Goal: Information Seeking & Learning: Learn about a topic

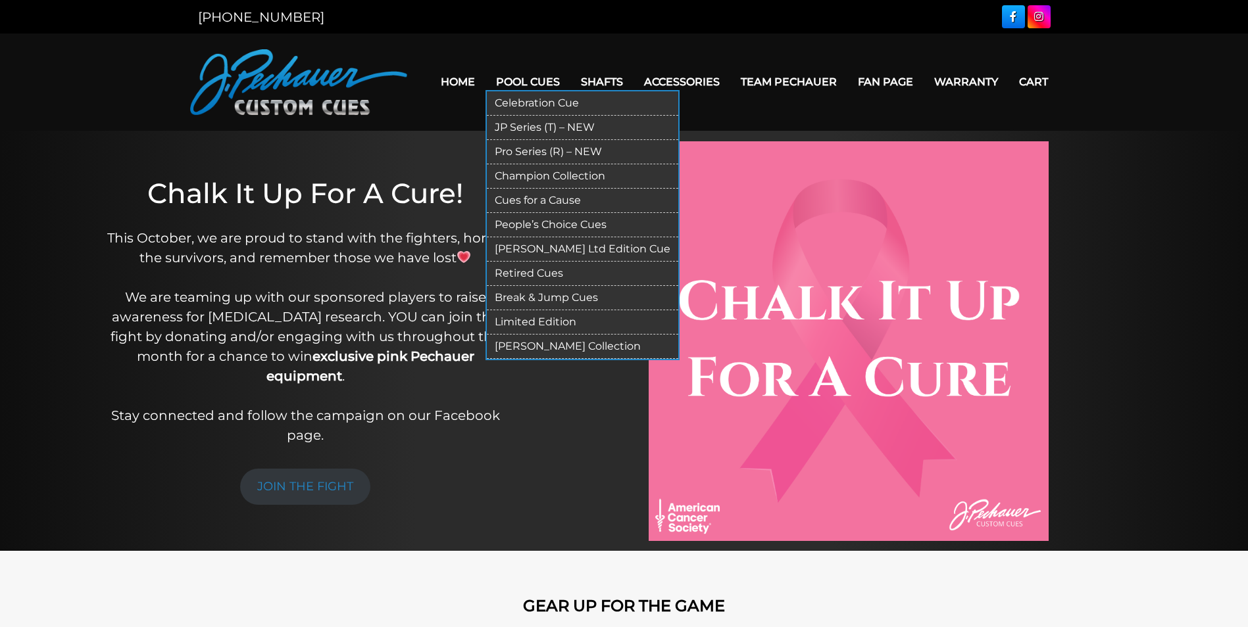
click at [541, 122] on link "JP Series (T) – NEW" at bounding box center [582, 128] width 191 height 24
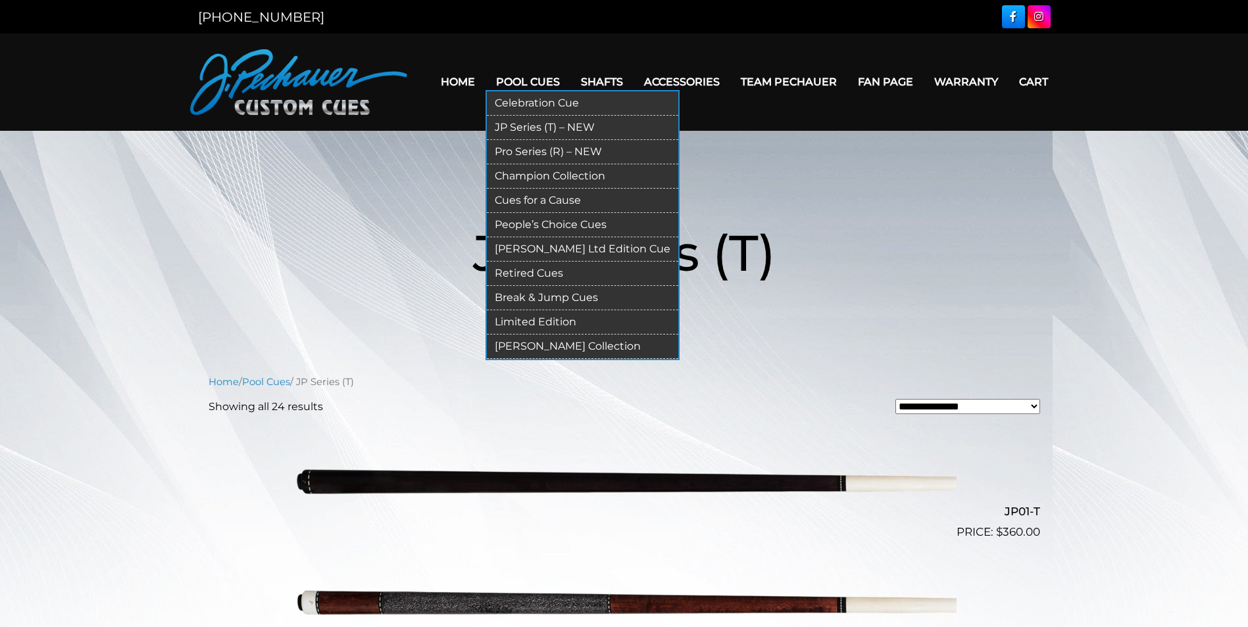
click at [534, 145] on link "Pro Series (R) – NEW" at bounding box center [582, 152] width 191 height 24
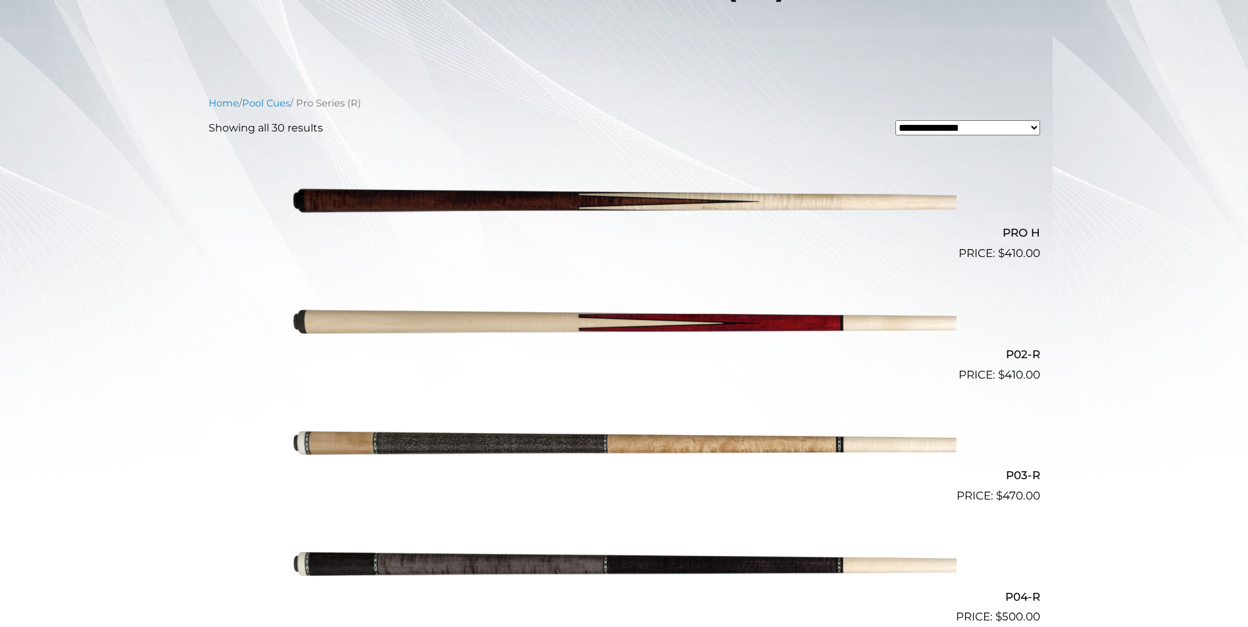
scroll to position [280, 0]
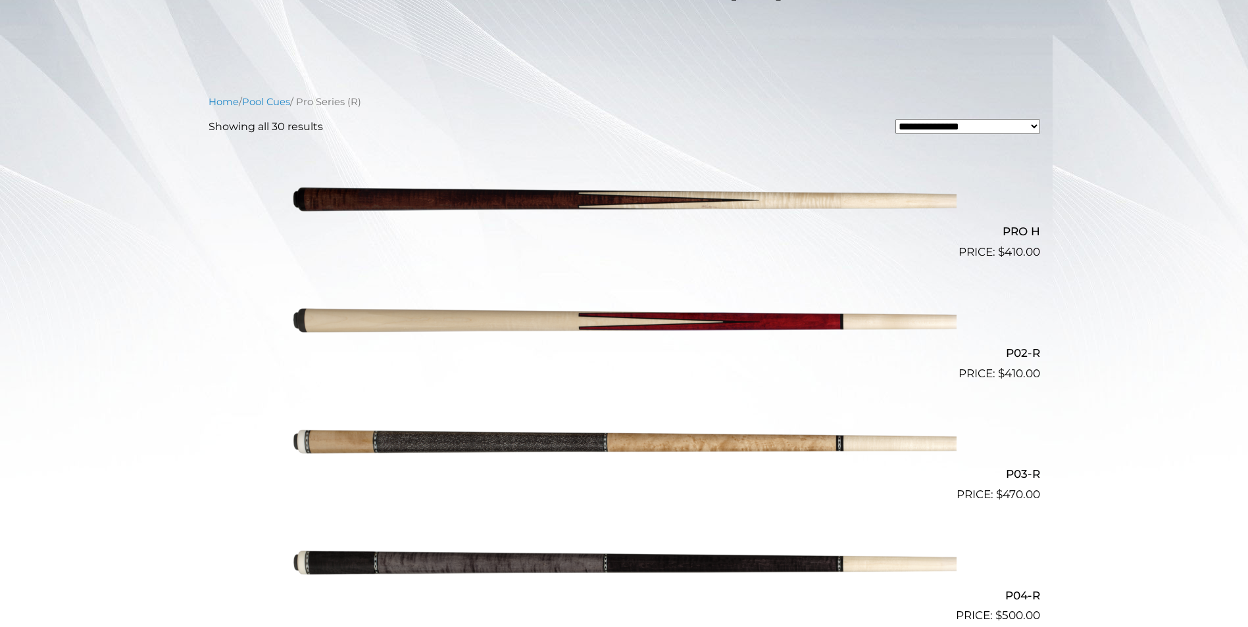
click at [683, 322] on img at bounding box center [624, 321] width 664 height 110
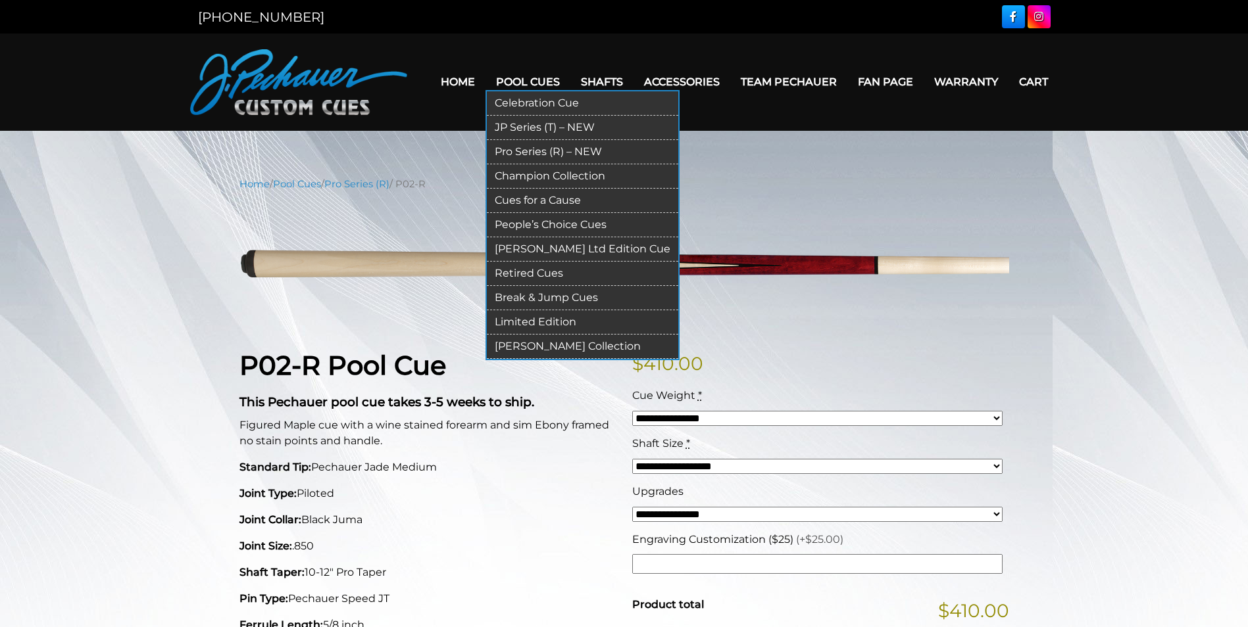
click at [529, 78] on link "Pool Cues" at bounding box center [527, 82] width 85 height 34
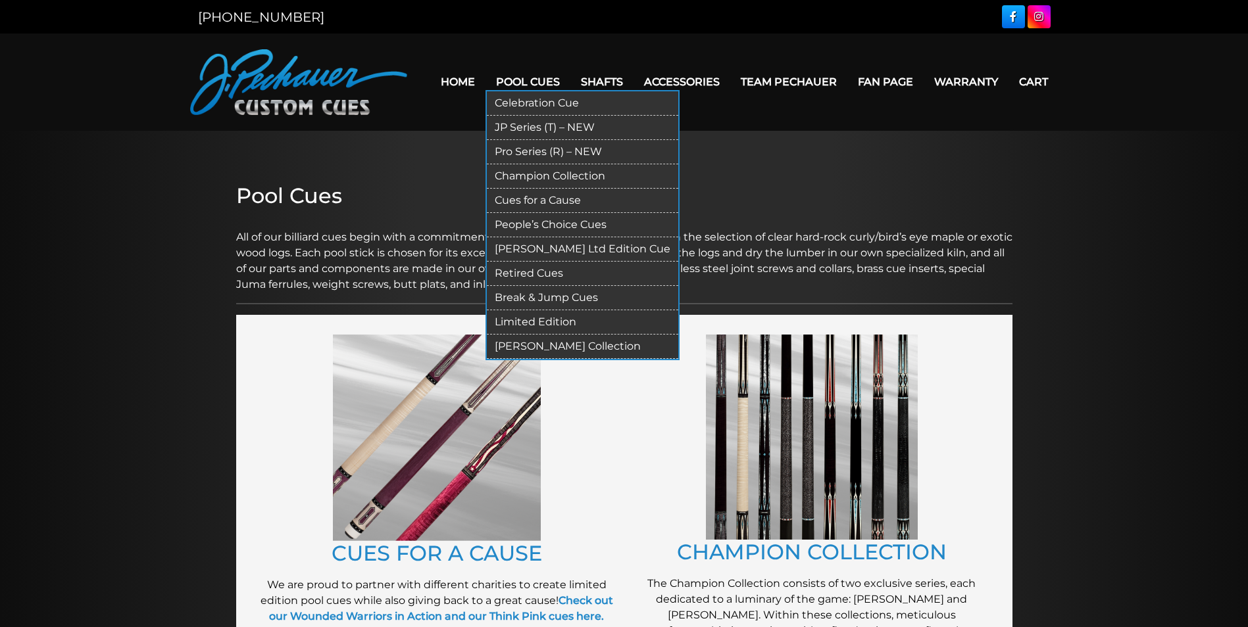
click at [540, 296] on link "Break & Jump Cues" at bounding box center [582, 298] width 191 height 24
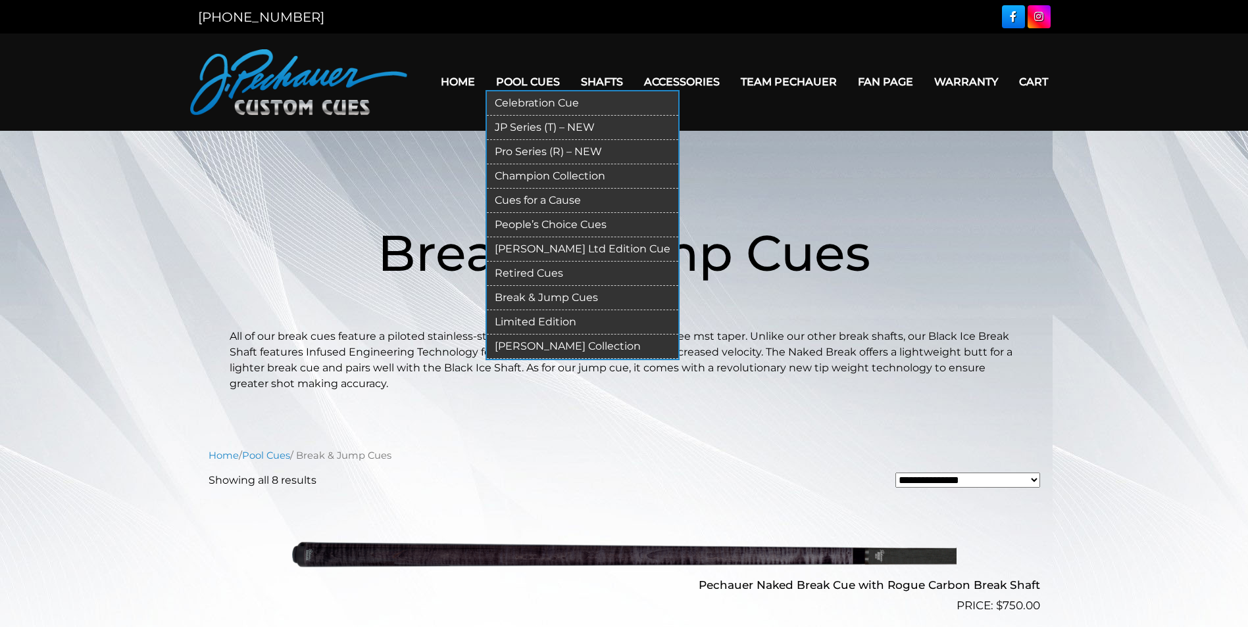
click at [544, 273] on link "Retired Cues" at bounding box center [582, 274] width 191 height 24
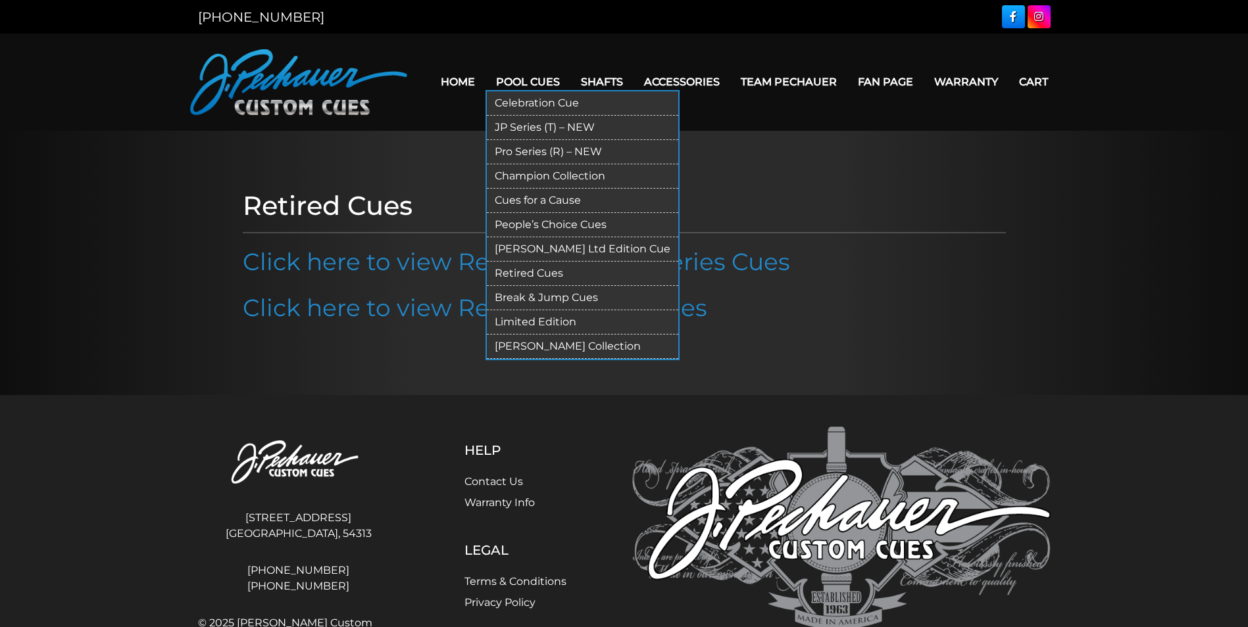
click at [527, 135] on link "JP Series (T) – NEW" at bounding box center [582, 128] width 191 height 24
